Goal: Transaction & Acquisition: Book appointment/travel/reservation

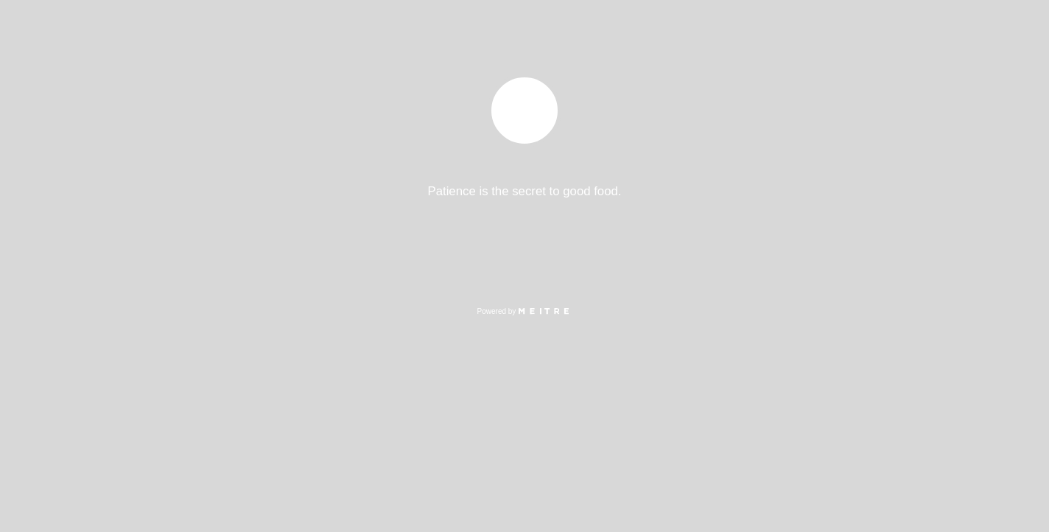
select select "es"
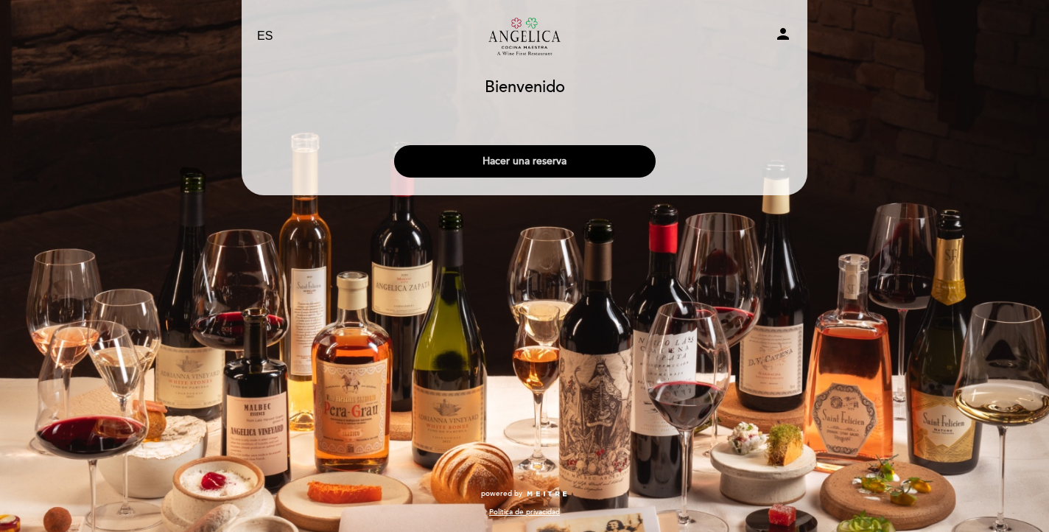
click at [511, 165] on button "Hacer una reserva" at bounding box center [525, 161] width 262 height 32
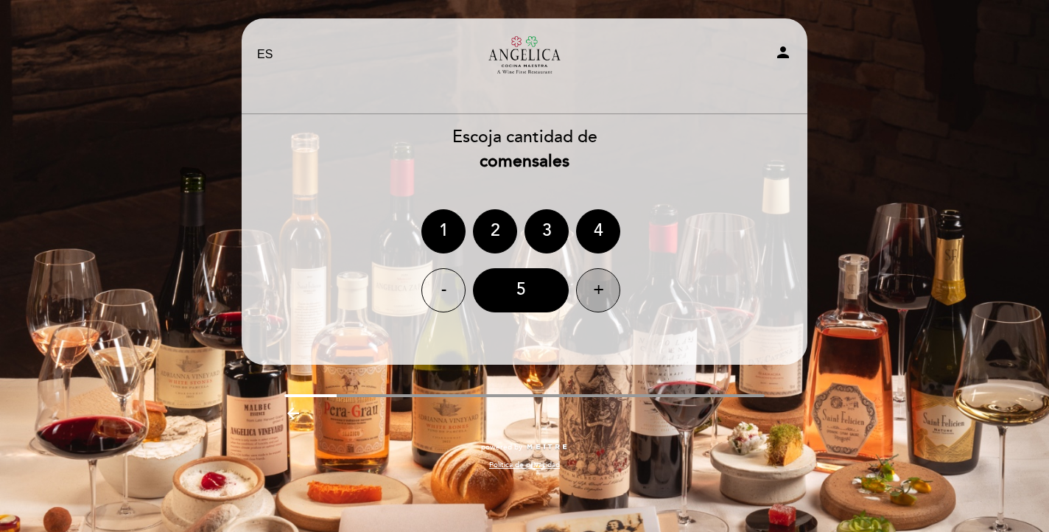
click at [596, 290] on div "+" at bounding box center [598, 290] width 44 height 44
click at [545, 290] on div "8" at bounding box center [521, 290] width 96 height 44
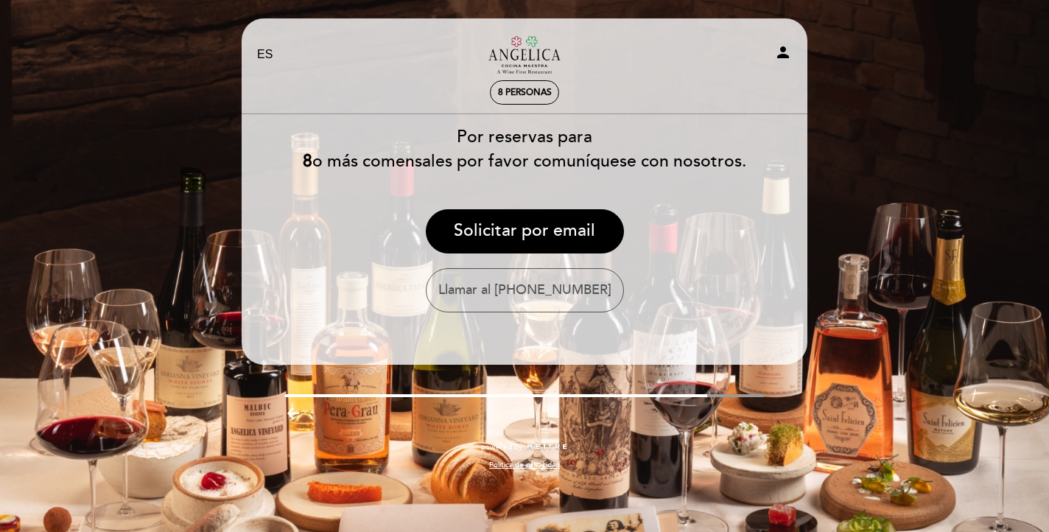
click at [289, 410] on icon "arrow_backward" at bounding box center [293, 414] width 18 height 18
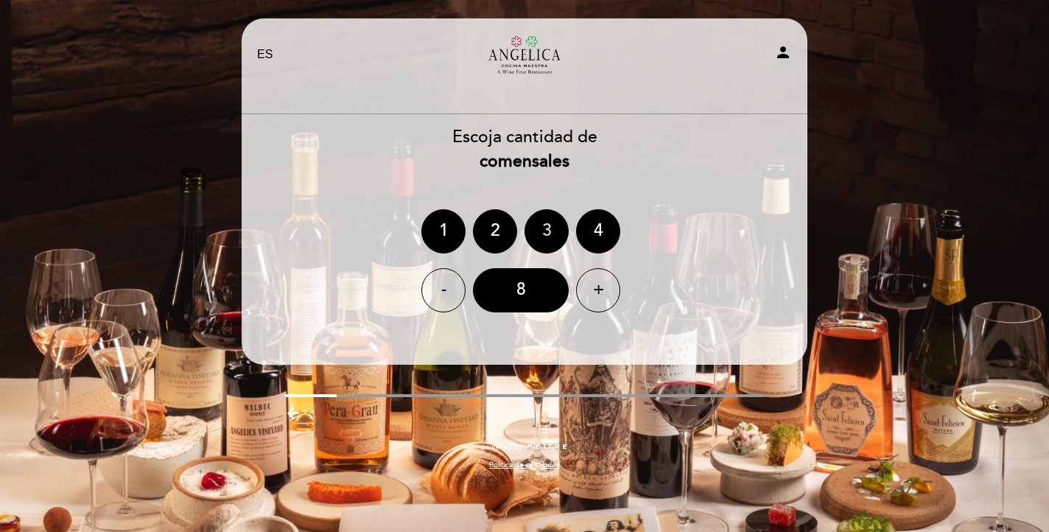
click at [543, 242] on div "3" at bounding box center [547, 231] width 44 height 44
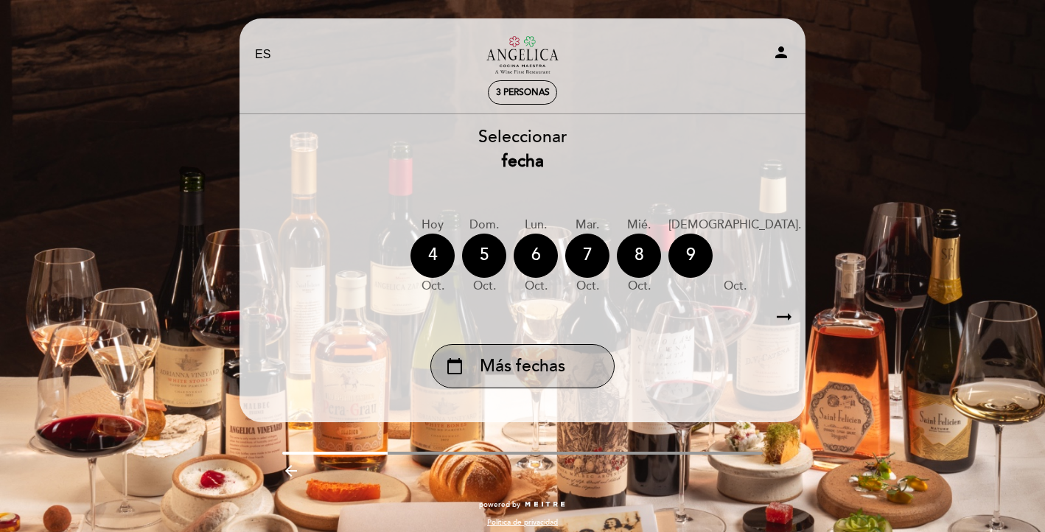
click at [541, 368] on span "Más fechas" at bounding box center [522, 366] width 85 height 24
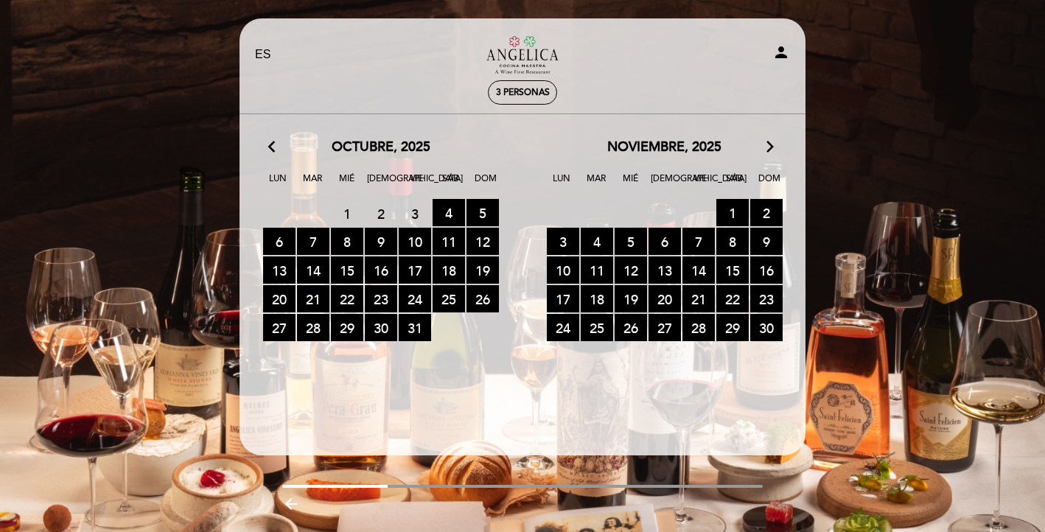
click at [767, 141] on icon "arrow_forward_ios" at bounding box center [769, 147] width 13 height 19
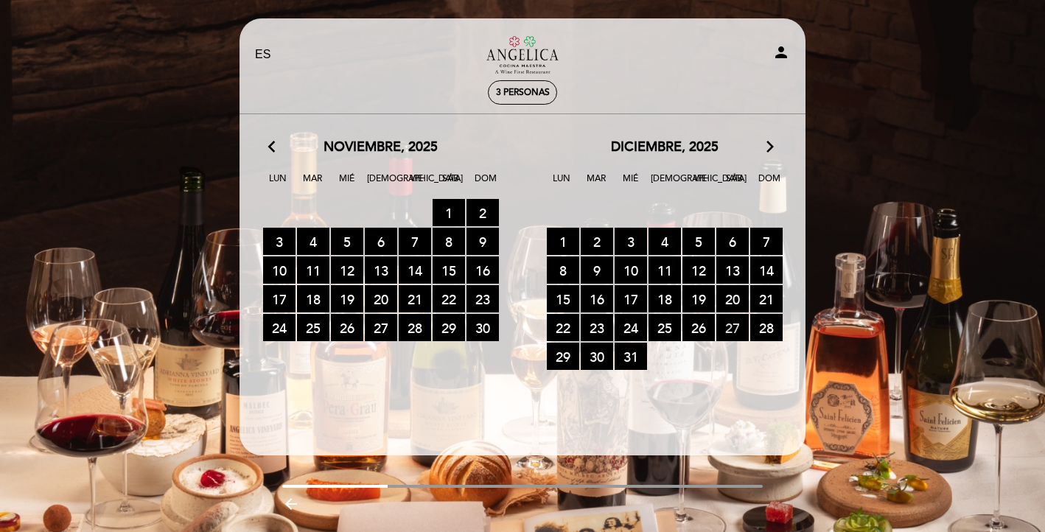
click at [725, 321] on span "27 RESERVAS DISPONIBLES" at bounding box center [732, 327] width 32 height 27
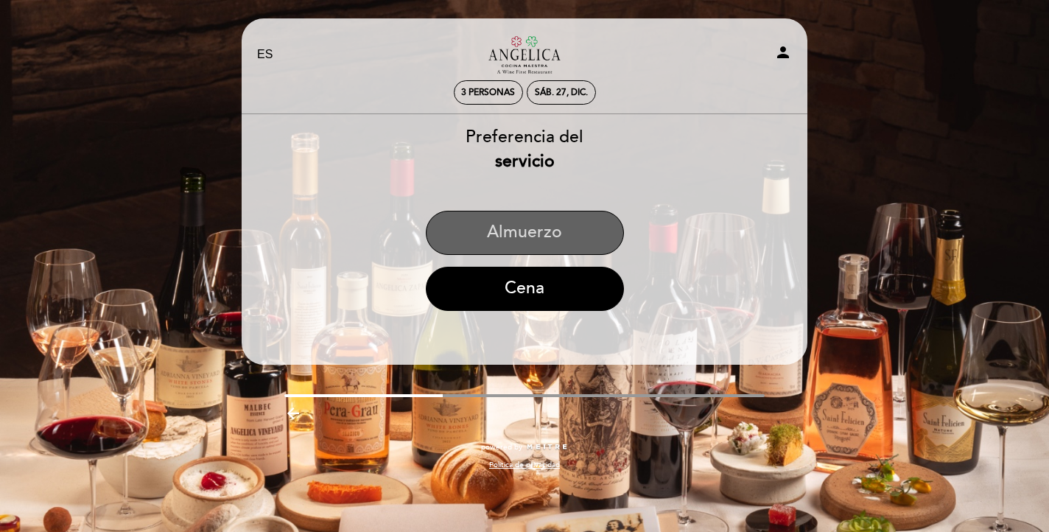
click at [524, 223] on button "Almuerzo" at bounding box center [525, 233] width 198 height 44
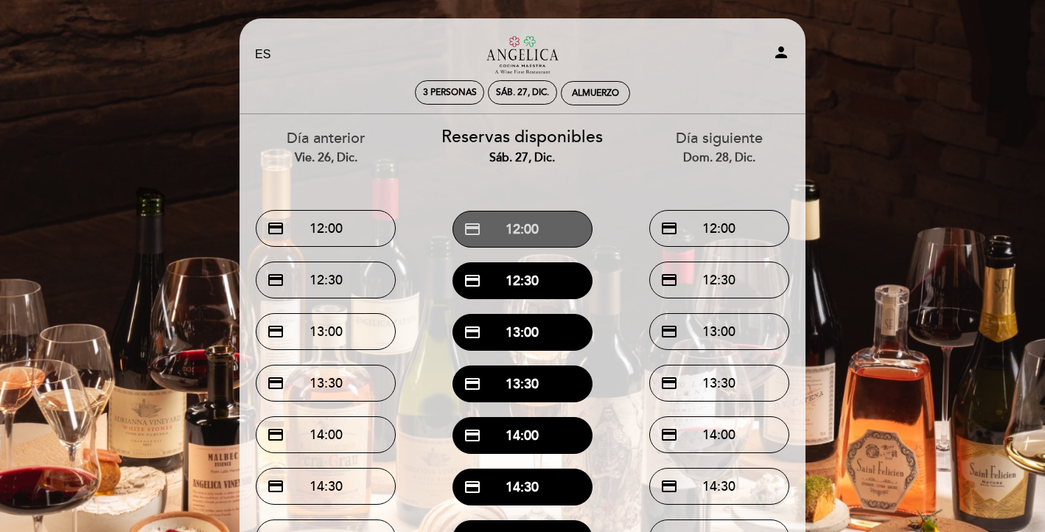
click at [527, 221] on button "credit_card 12:00" at bounding box center [522, 229] width 140 height 37
